Goal: Task Accomplishment & Management: Use online tool/utility

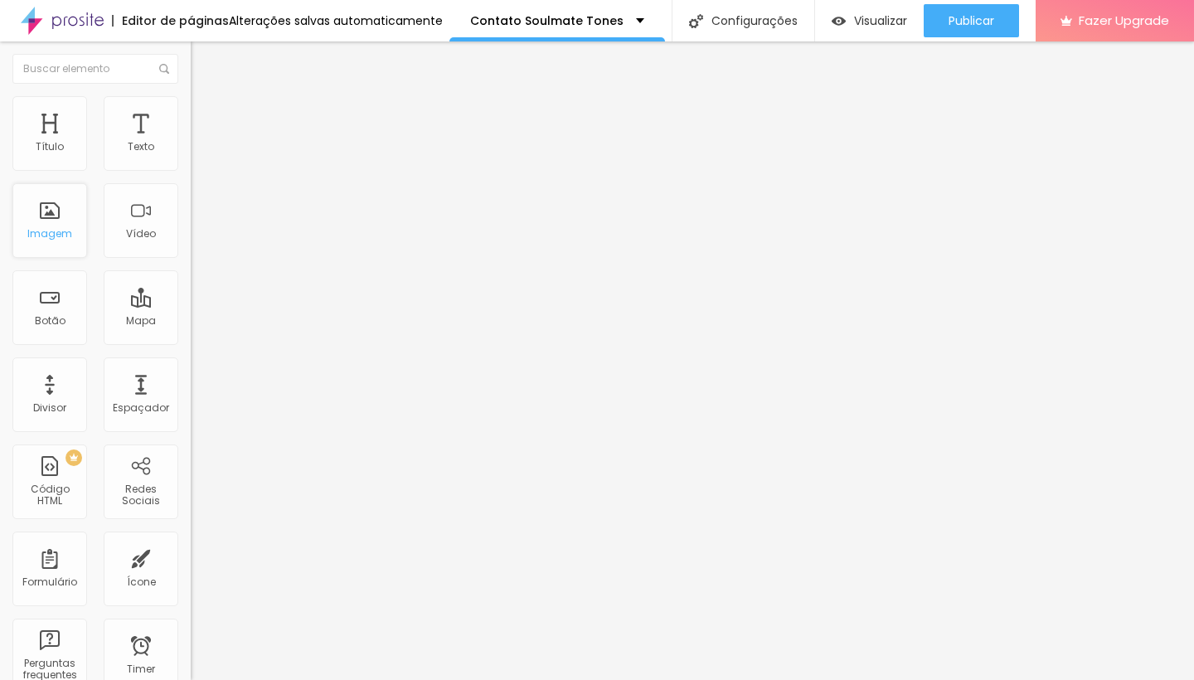
click at [56, 219] on div "Imagem" at bounding box center [49, 220] width 75 height 75
click at [66, 225] on div "Imagem" at bounding box center [49, 220] width 75 height 75
click at [620, 23] on div "Contato Soulmate Tones" at bounding box center [557, 21] width 174 height 12
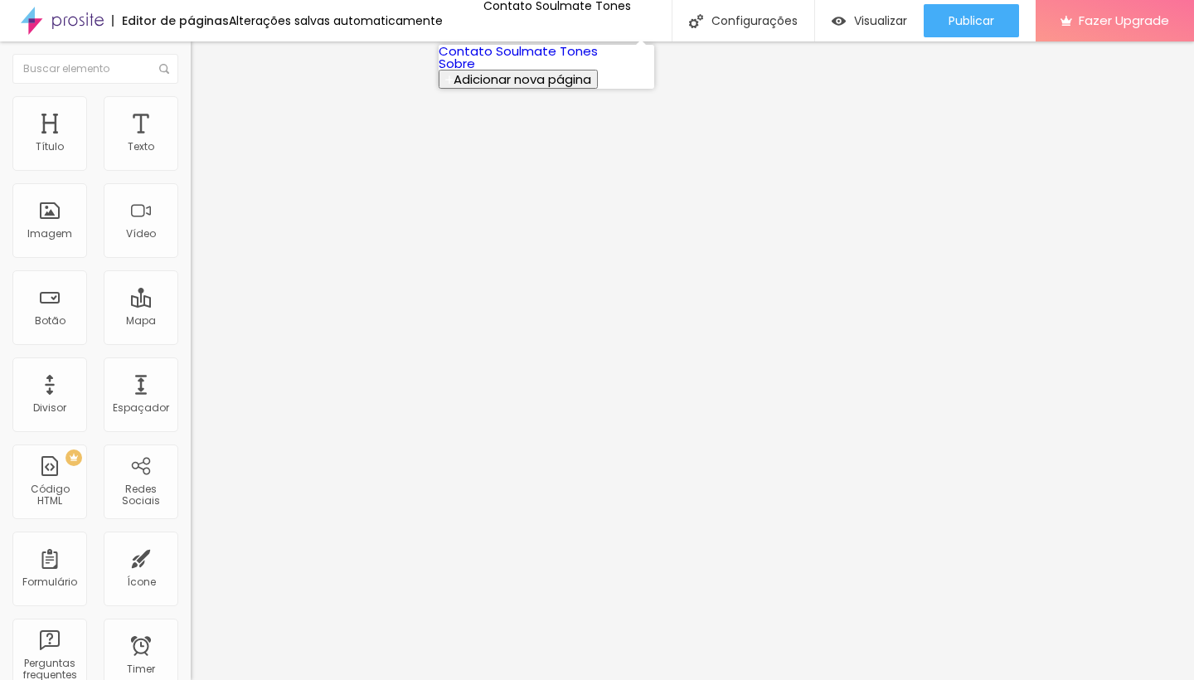
click at [475, 72] on link "Sobre" at bounding box center [457, 63] width 36 height 17
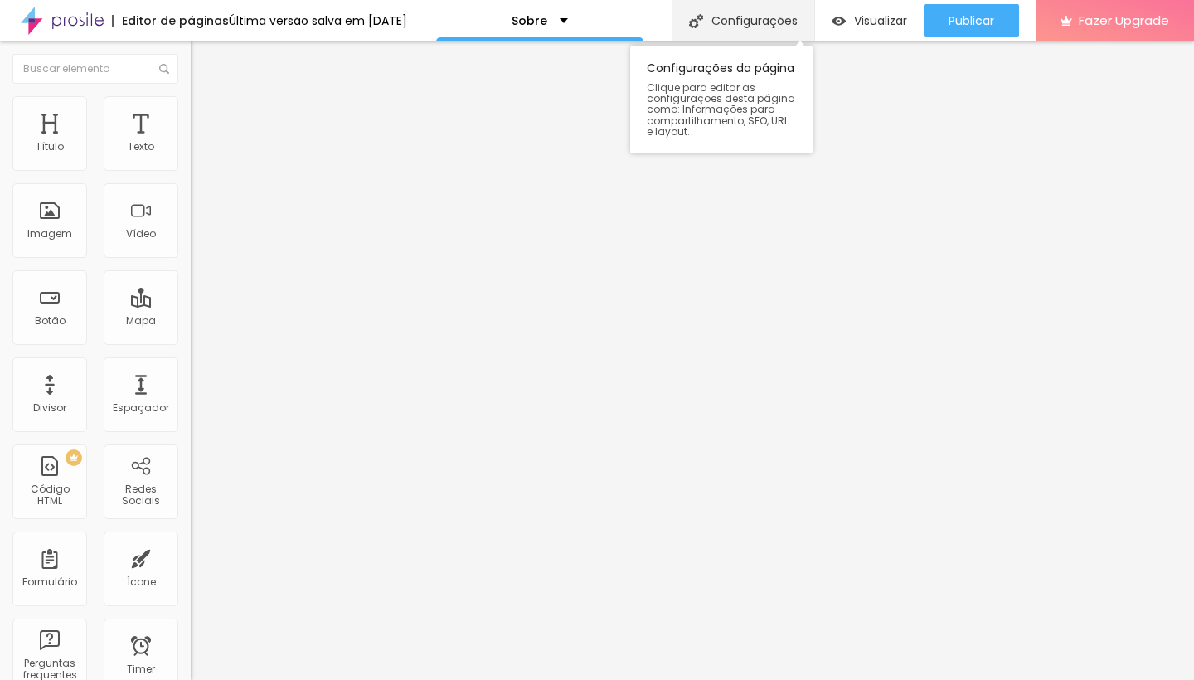
click at [743, 25] on div "Configurações" at bounding box center [743, 20] width 143 height 41
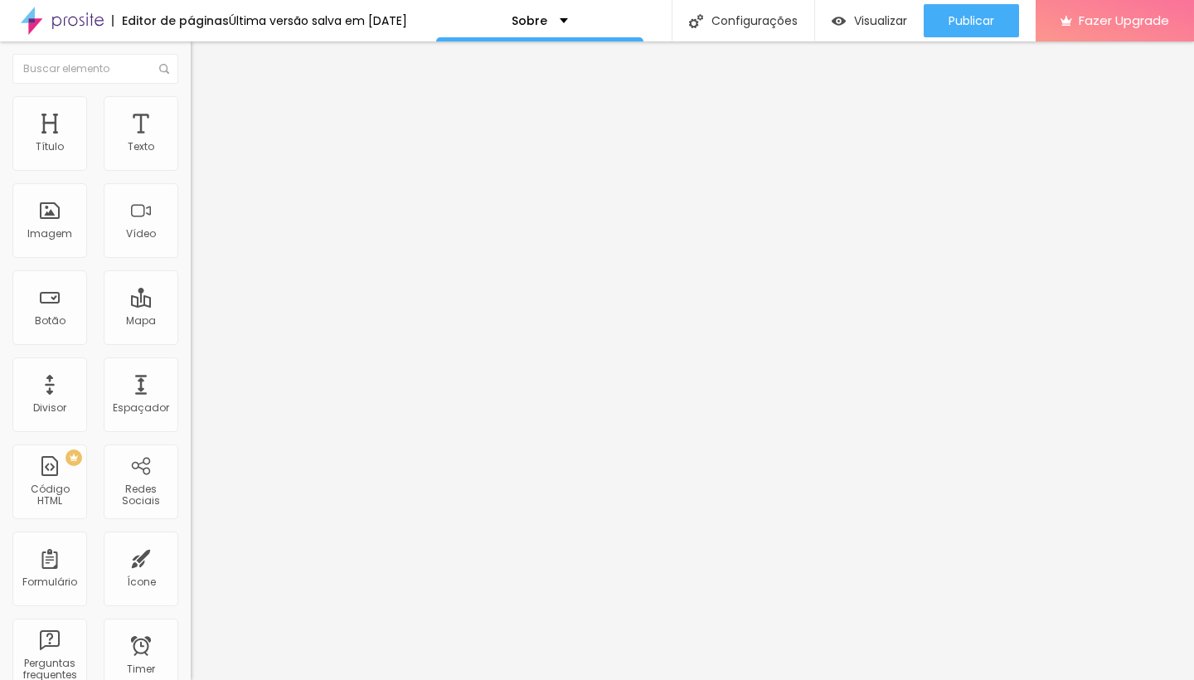
drag, startPoint x: 646, startPoint y: 336, endPoint x: 635, endPoint y: 338, distance: 11.1
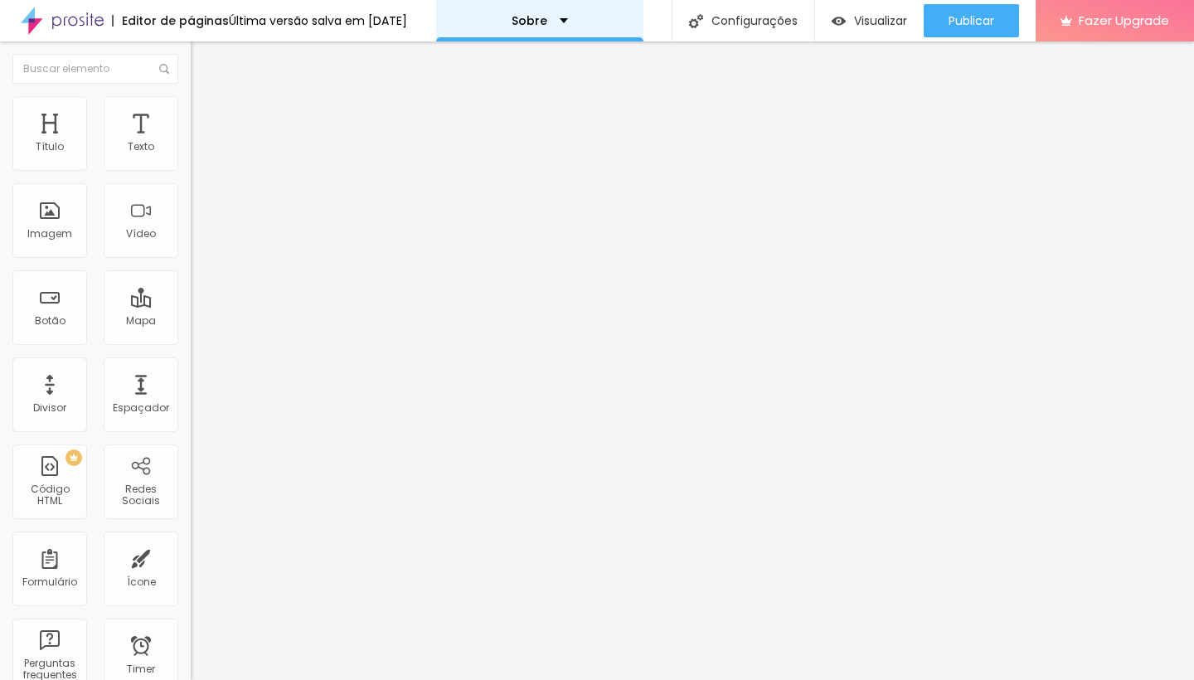
click at [547, 17] on p "Sobre" at bounding box center [530, 21] width 36 height 12
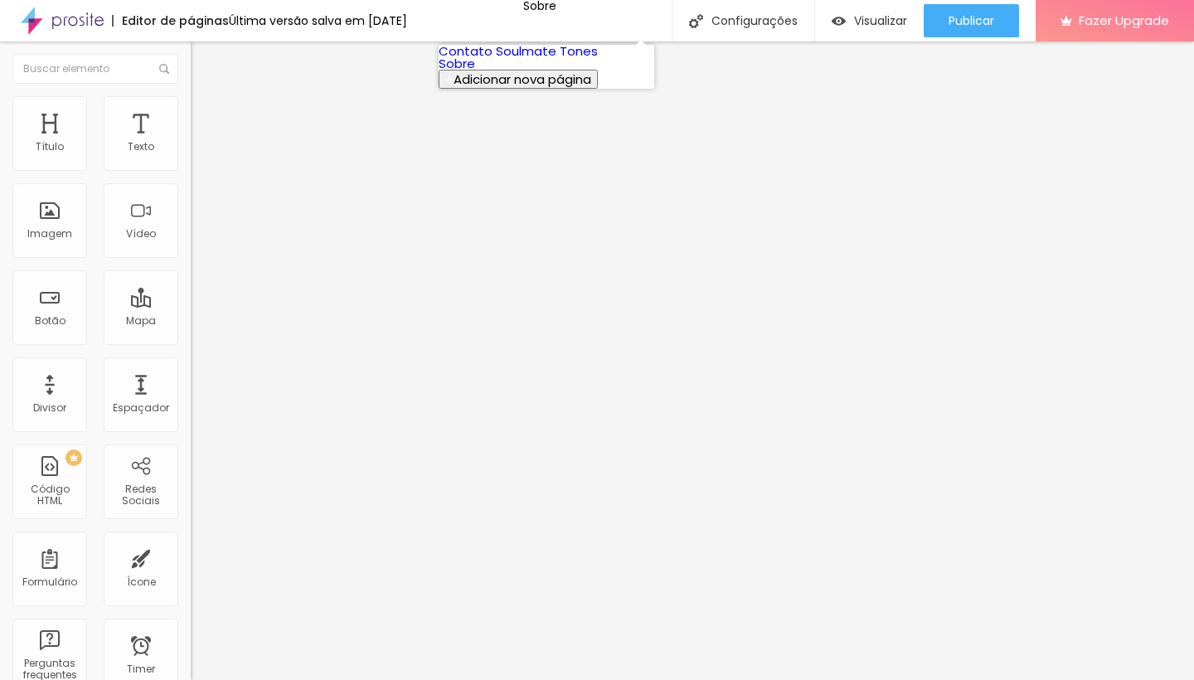
click at [527, 88] on span "Adicionar nova página" at bounding box center [523, 78] width 138 height 17
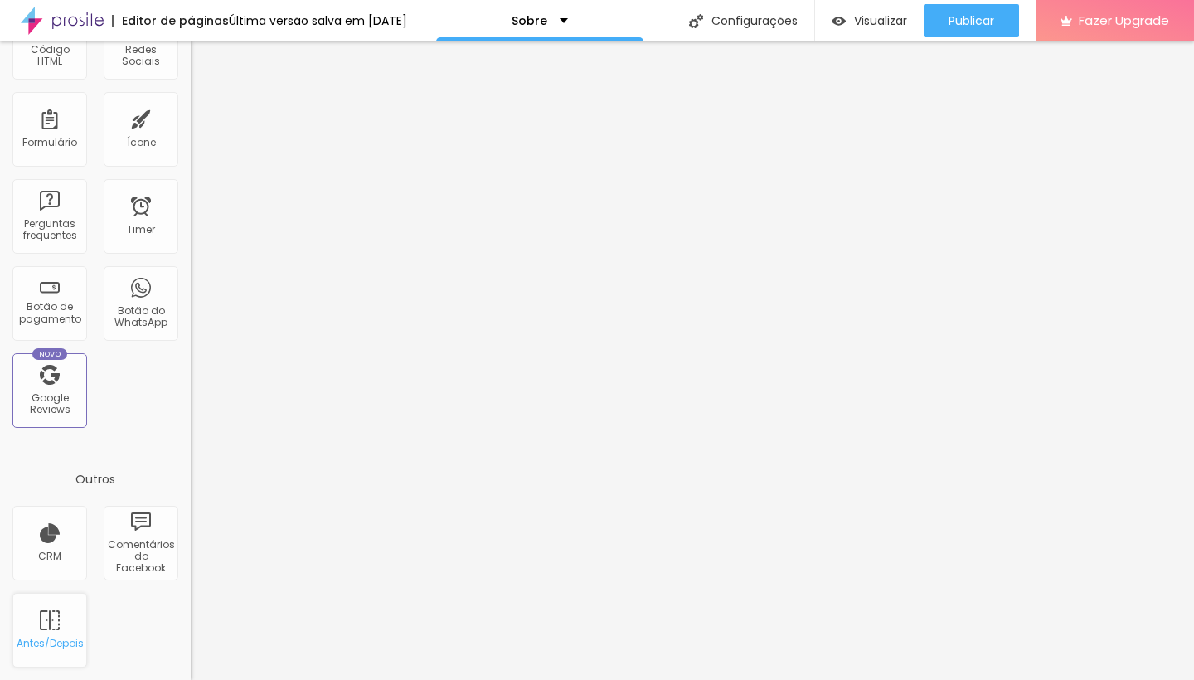
scroll to position [443, 0]
click at [47, 615] on div "Antes/Depois" at bounding box center [49, 630] width 75 height 75
